Goal: Task Accomplishment & Management: Use online tool/utility

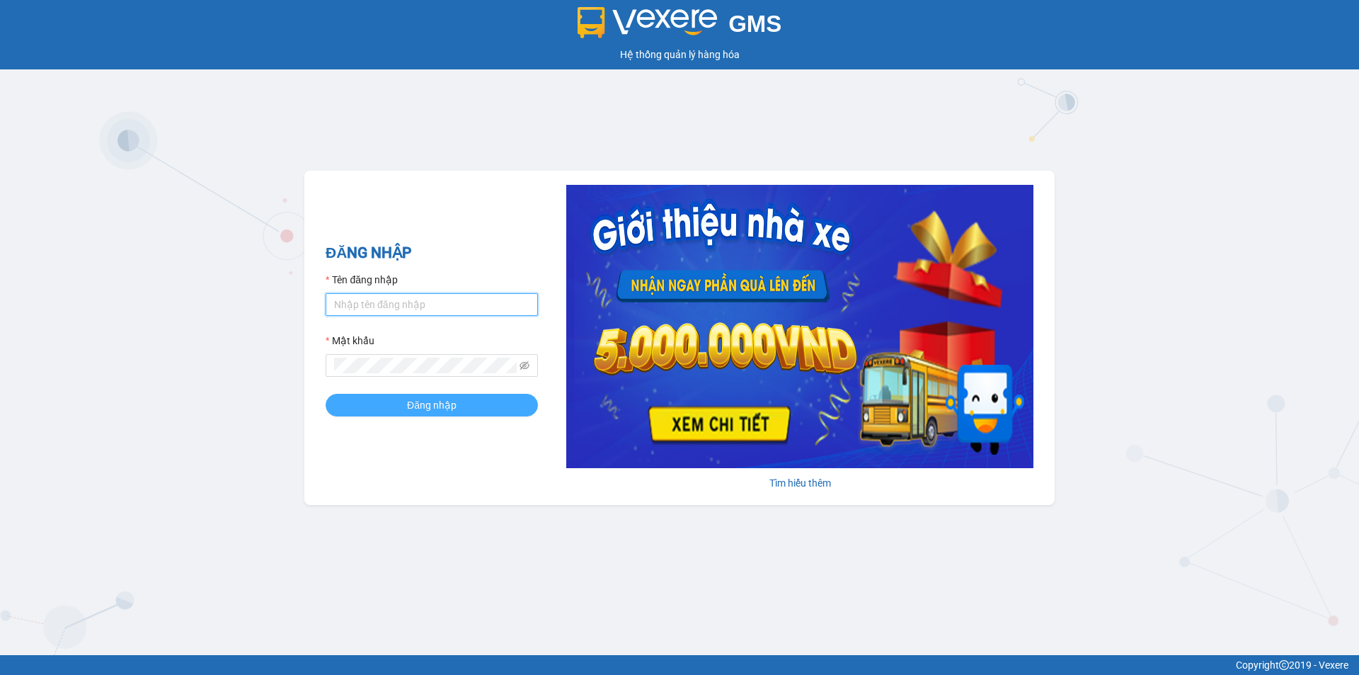
type input "vonhuy.hkot"
click at [467, 407] on button "Đăng nhập" at bounding box center [432, 405] width 212 height 23
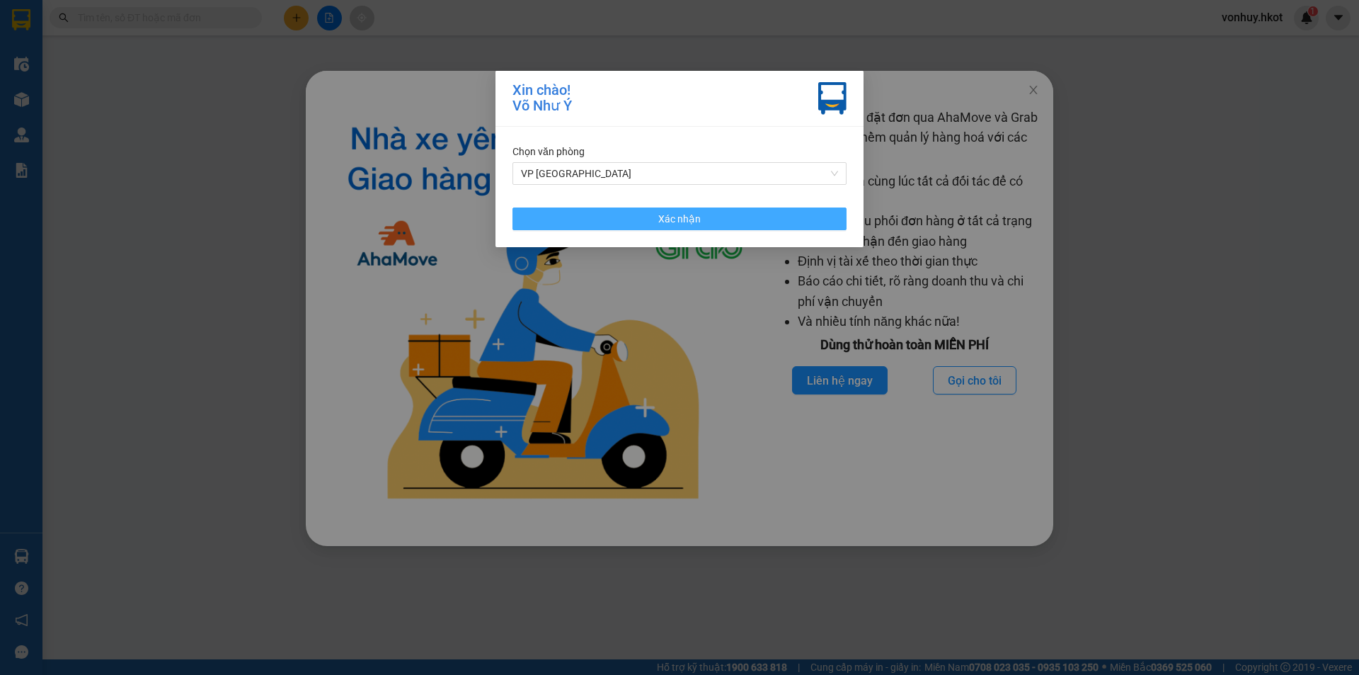
click at [744, 212] on button "Xác nhận" at bounding box center [680, 218] width 334 height 23
